Goal: Transaction & Acquisition: Purchase product/service

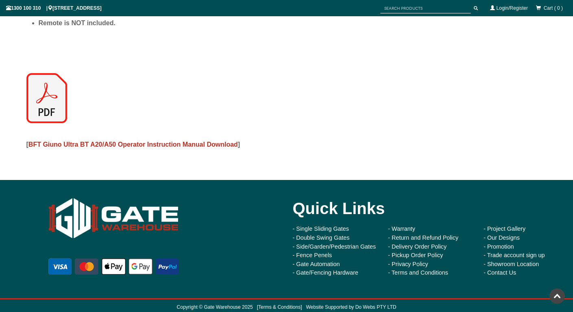
scroll to position [671, 0]
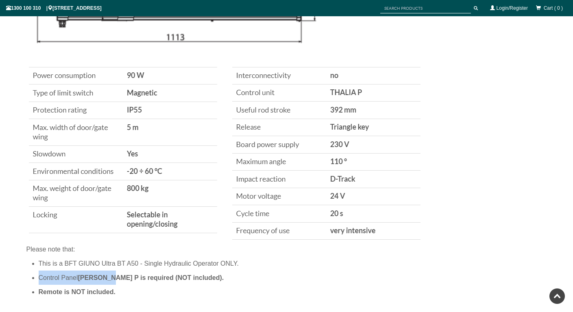
drag, startPoint x: 106, startPoint y: 276, endPoint x: 40, endPoint y: 277, distance: 65.5
click at [40, 277] on li "Control Panel Thalia P is required (NOT included)." at bounding box center [293, 278] width 509 height 14
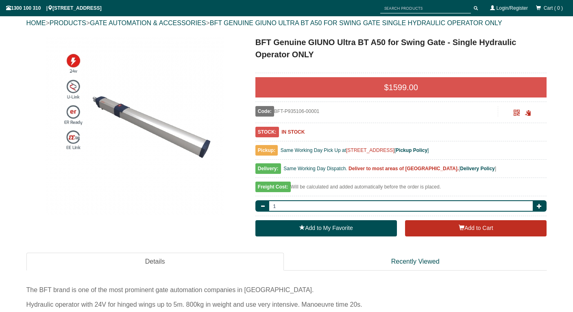
scroll to position [52, 0]
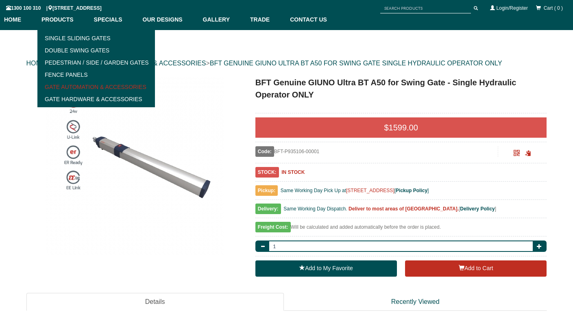
click at [69, 86] on link "Gate Automation & Accessories" at bounding box center [96, 87] width 113 height 12
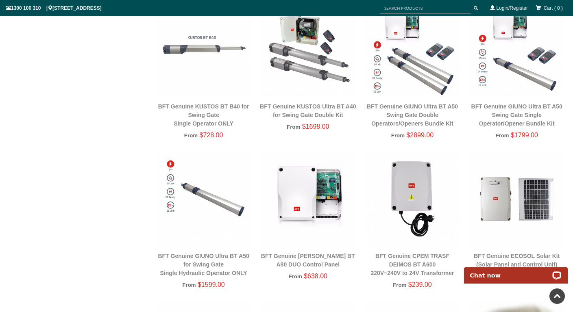
scroll to position [258, 0]
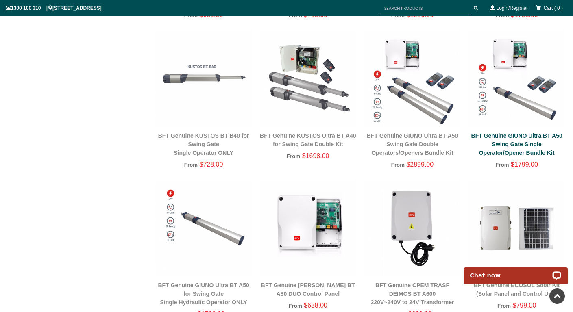
click at [526, 137] on link "BFT Genuine GIUNO Ultra BT A50 Swing Gate Single Operator/Opener Bundle Kit" at bounding box center [517, 145] width 91 height 24
